Goal: Information Seeking & Learning: Learn about a topic

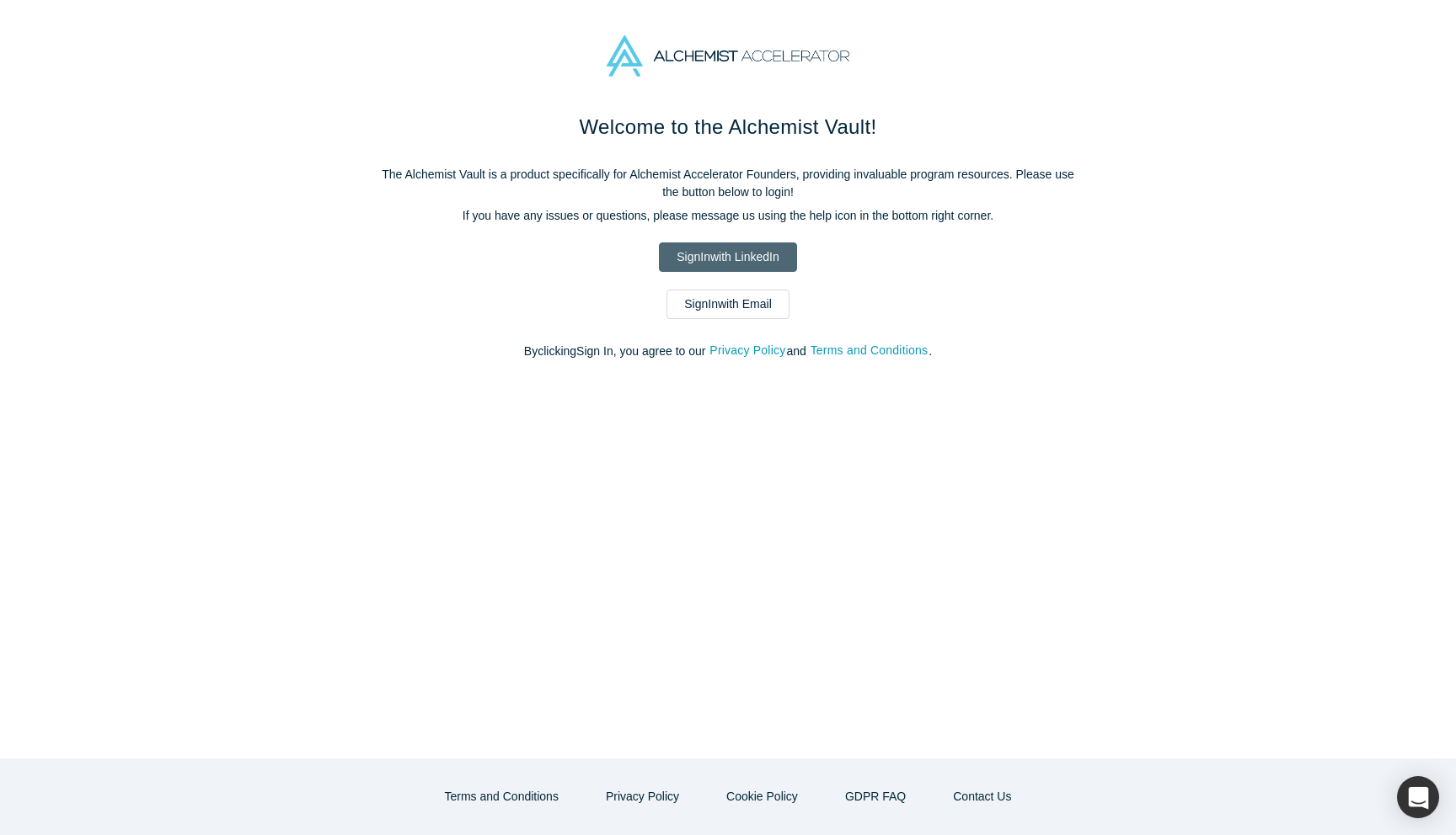
click at [754, 259] on link "Sign In with LinkedIn" at bounding box center [727, 256] width 137 height 29
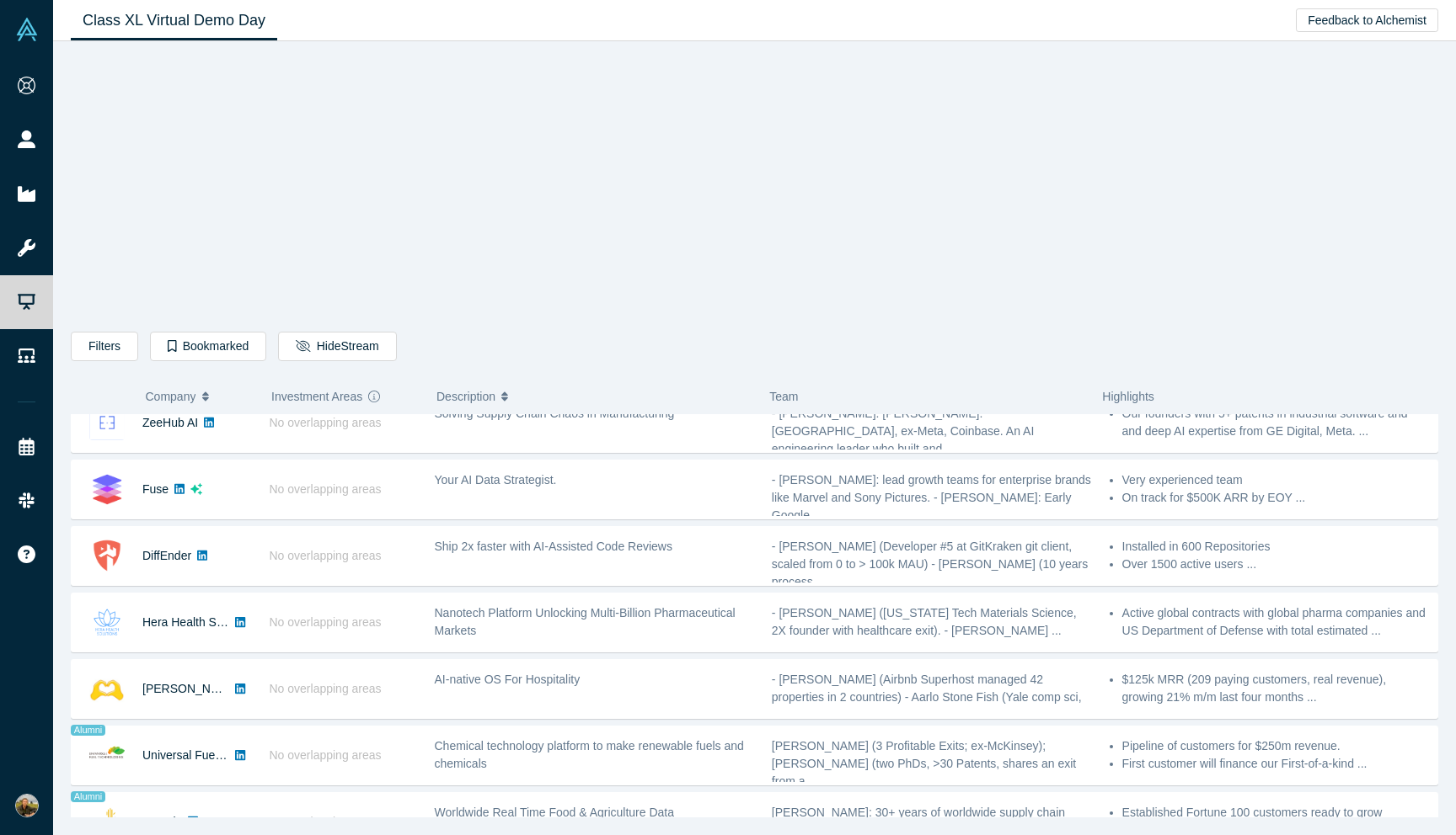
scroll to position [686, 0]
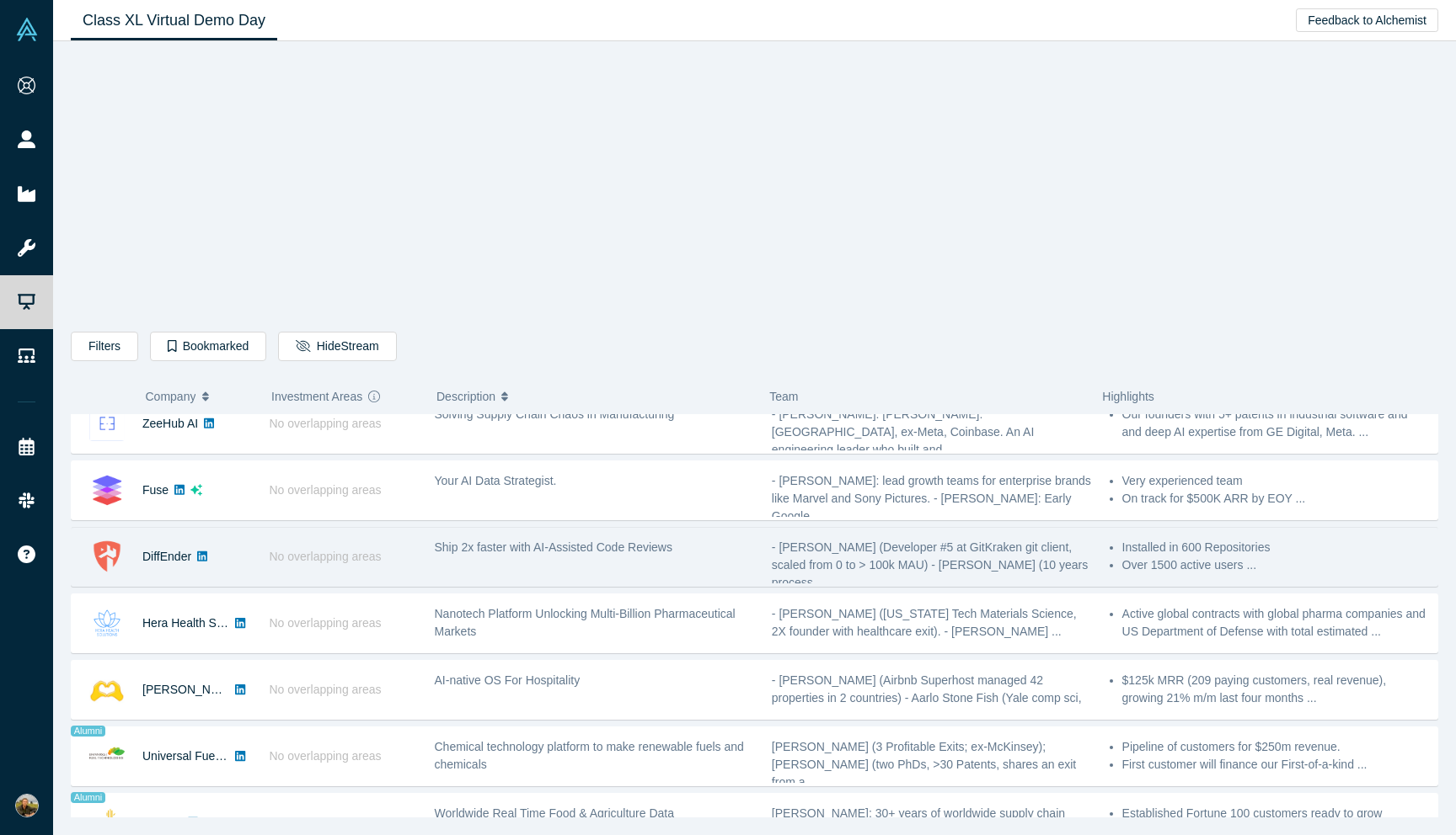
click at [226, 566] on div "DiffEnder" at bounding box center [162, 557] width 180 height 58
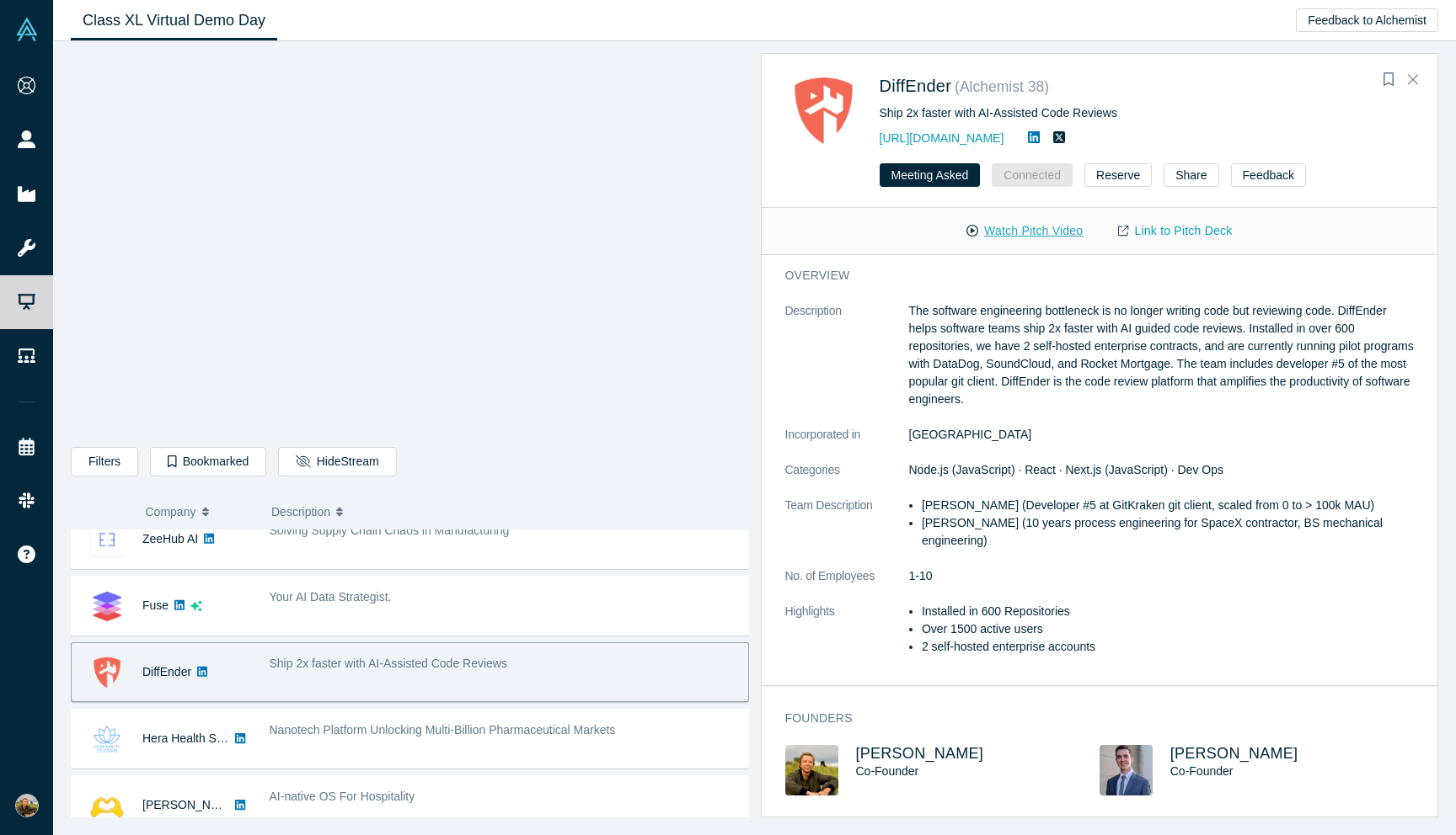
click at [1047, 232] on button "Watch Pitch Video" at bounding box center [1025, 231] width 152 height 29
click at [1178, 237] on link "Link to Pitch Deck" at bounding box center [1175, 231] width 149 height 29
